Goal: Find specific page/section: Find specific page/section

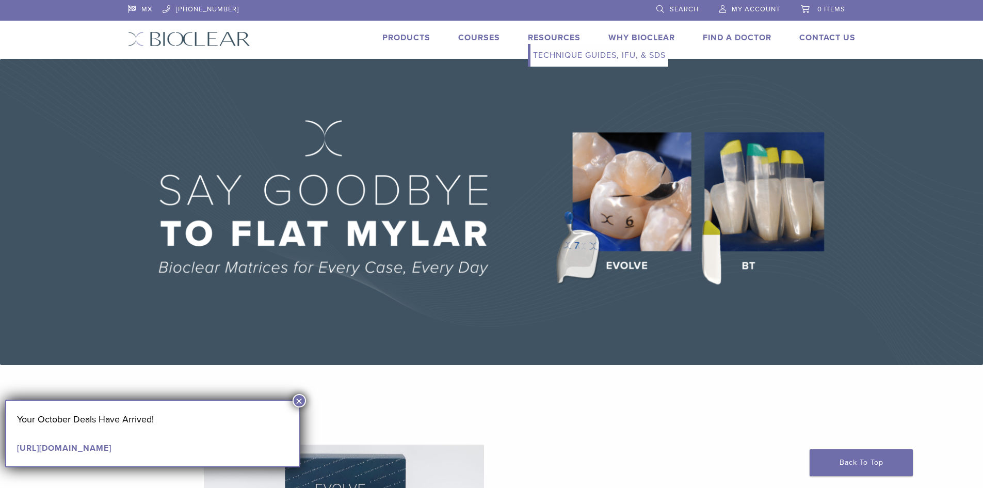
click at [553, 37] on link "Resources" at bounding box center [554, 38] width 53 height 10
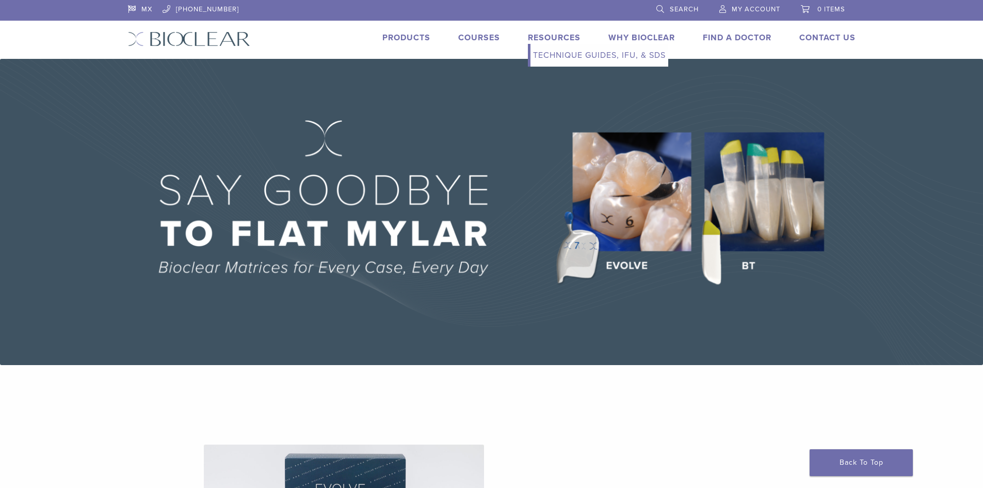
click at [572, 49] on link "Technique Guides, IFU, & SDS" at bounding box center [600, 55] width 138 height 23
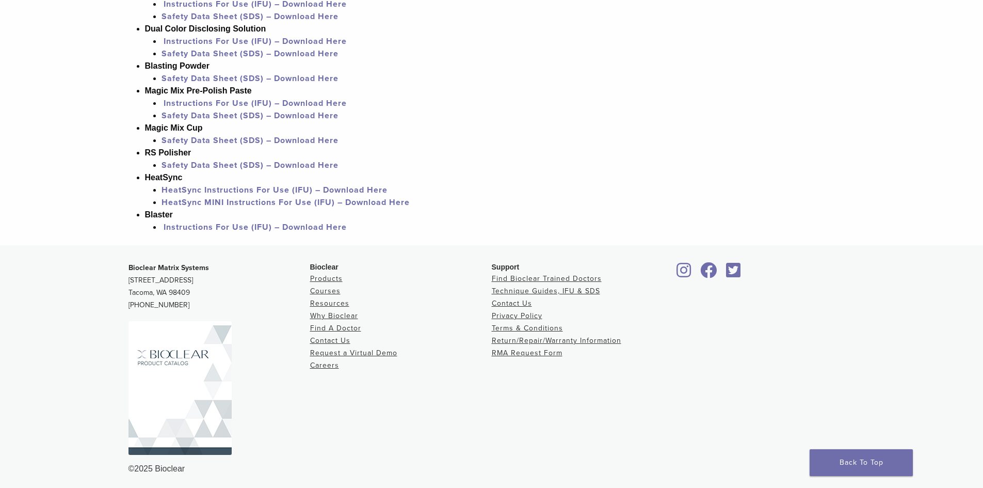
scroll to position [984, 0]
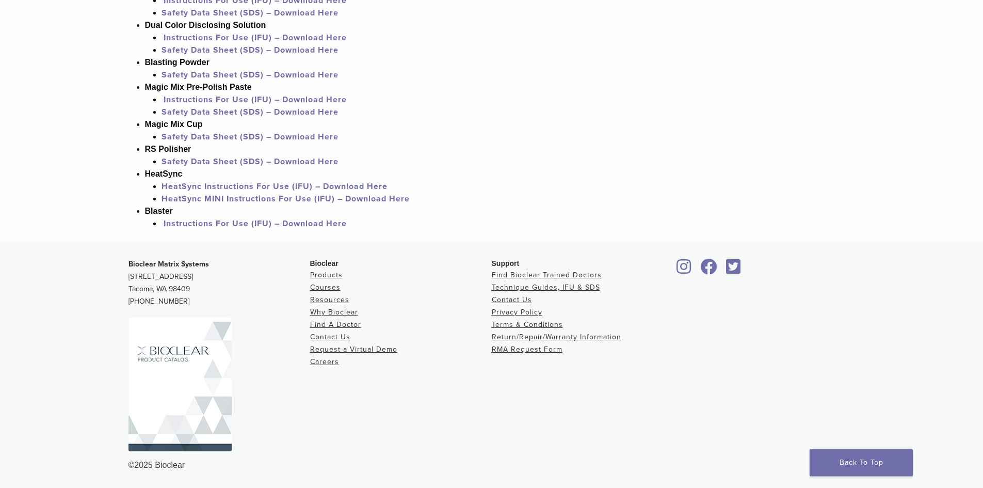
click at [180, 328] on img at bounding box center [180, 384] width 103 height 134
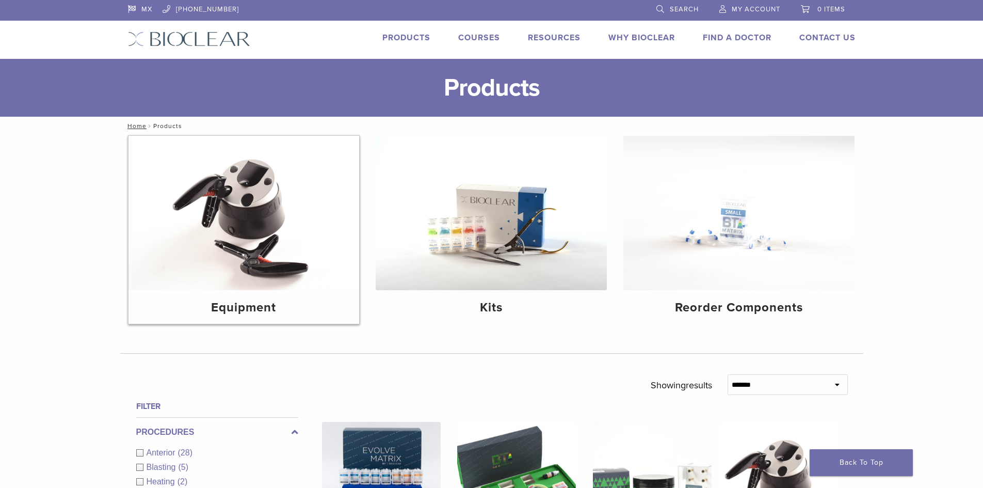
click at [266, 258] on img at bounding box center [244, 213] width 231 height 154
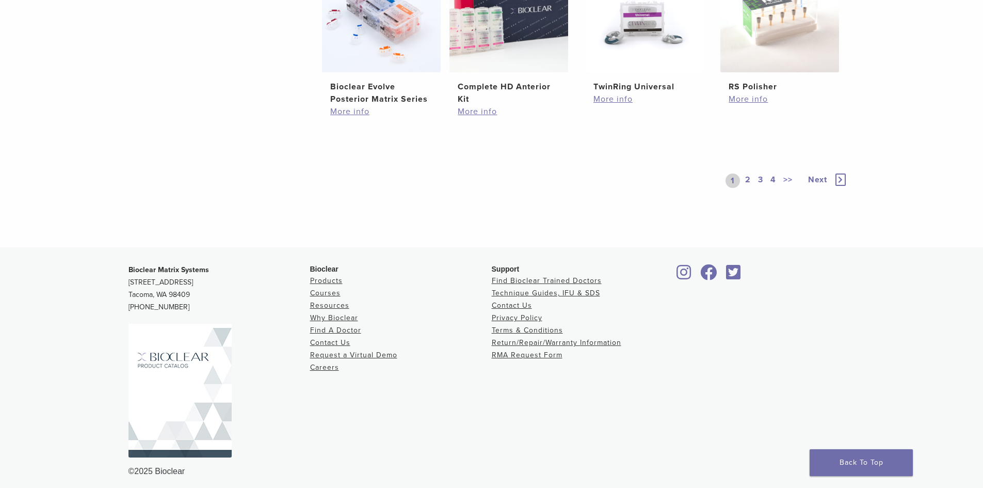
scroll to position [848, 0]
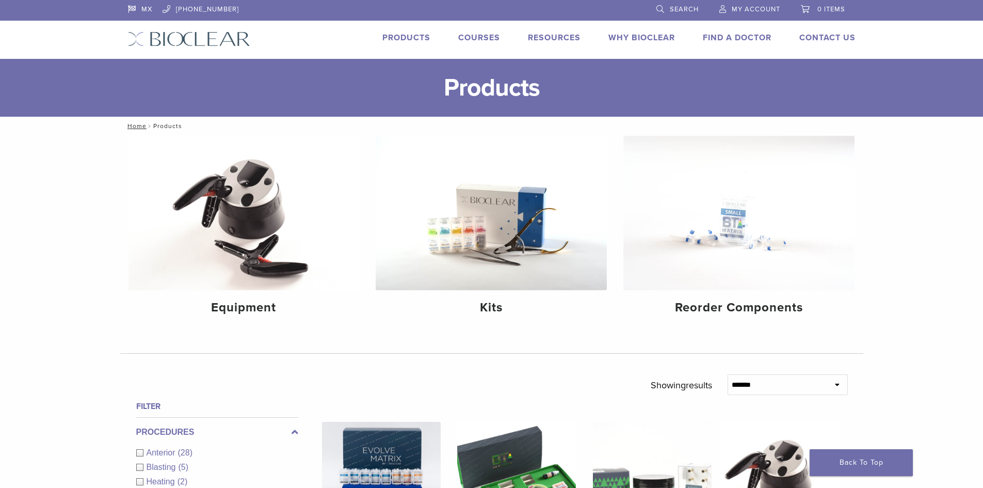
scroll to position [848, 0]
